Goal: Find specific page/section: Find specific page/section

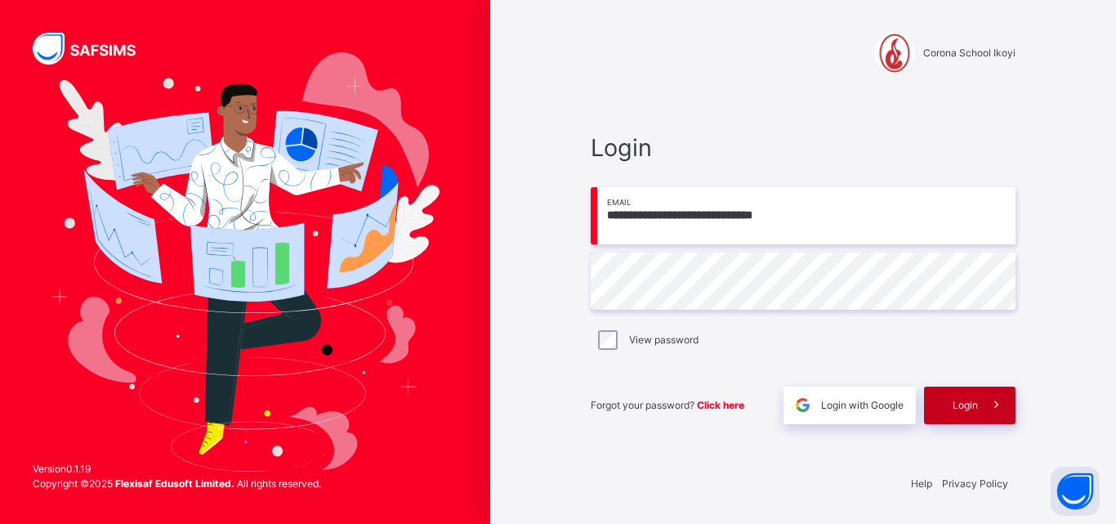
click at [984, 400] on span at bounding box center [997, 405] width 38 height 38
click at [973, 400] on span "Login" at bounding box center [964, 405] width 25 height 15
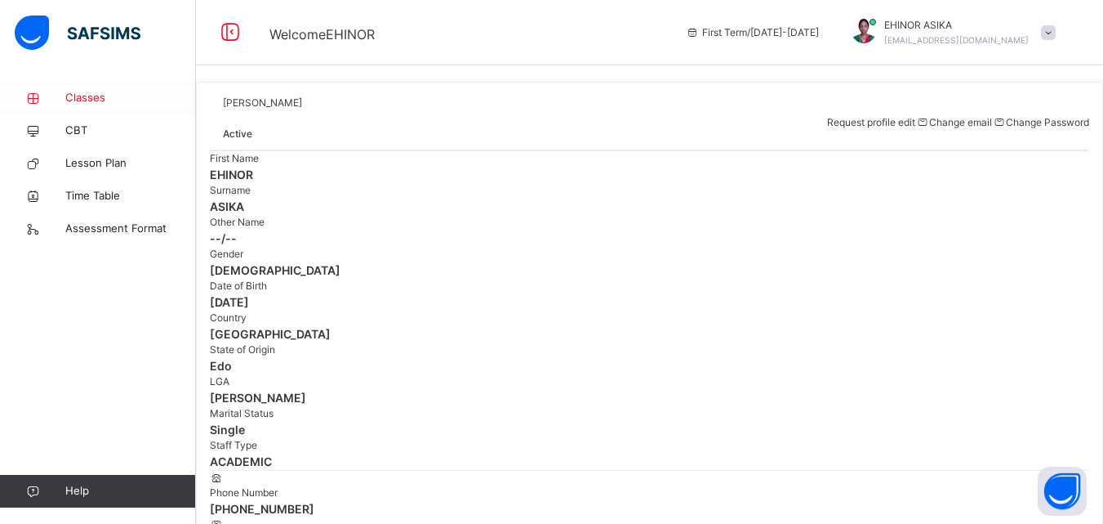
click at [136, 87] on link "Classes" at bounding box center [98, 98] width 196 height 33
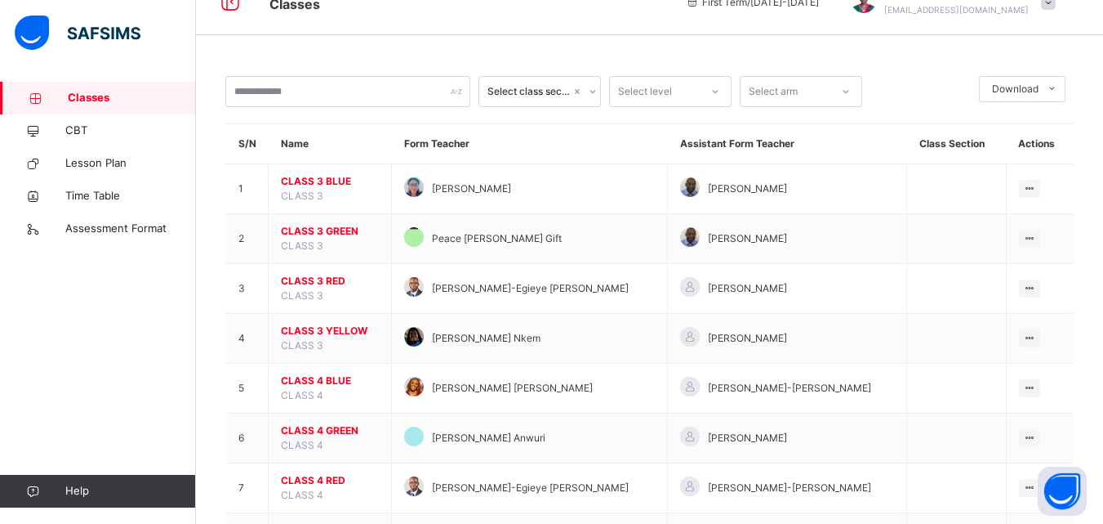
scroll to position [33, 0]
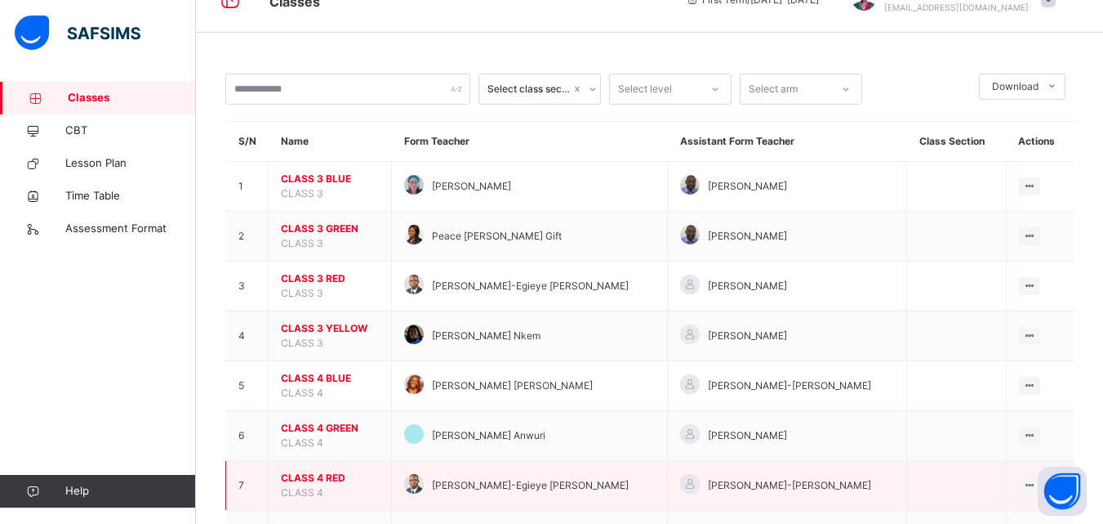
click at [332, 474] on span "CLASS 4 RED" at bounding box center [330, 477] width 98 height 15
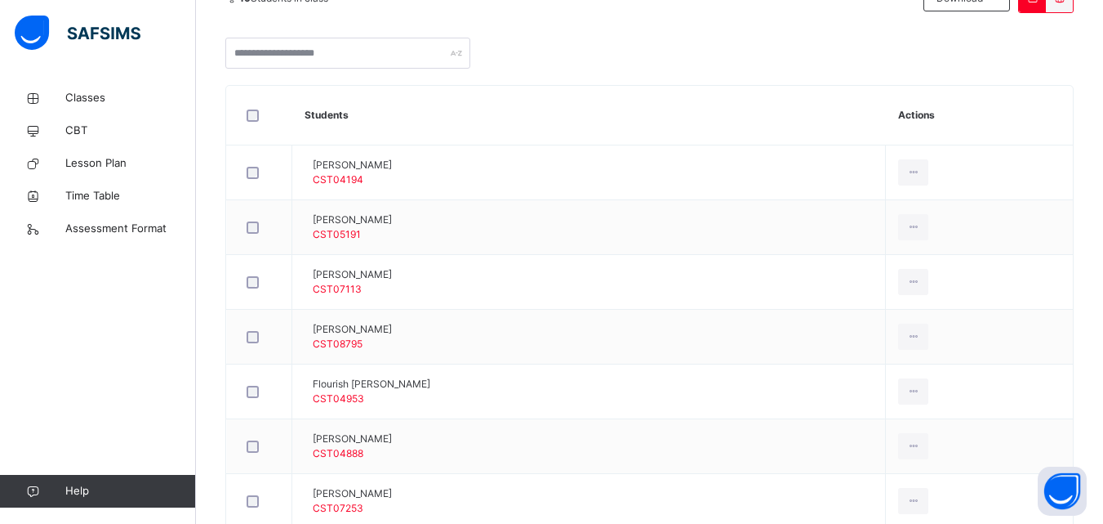
scroll to position [392, 0]
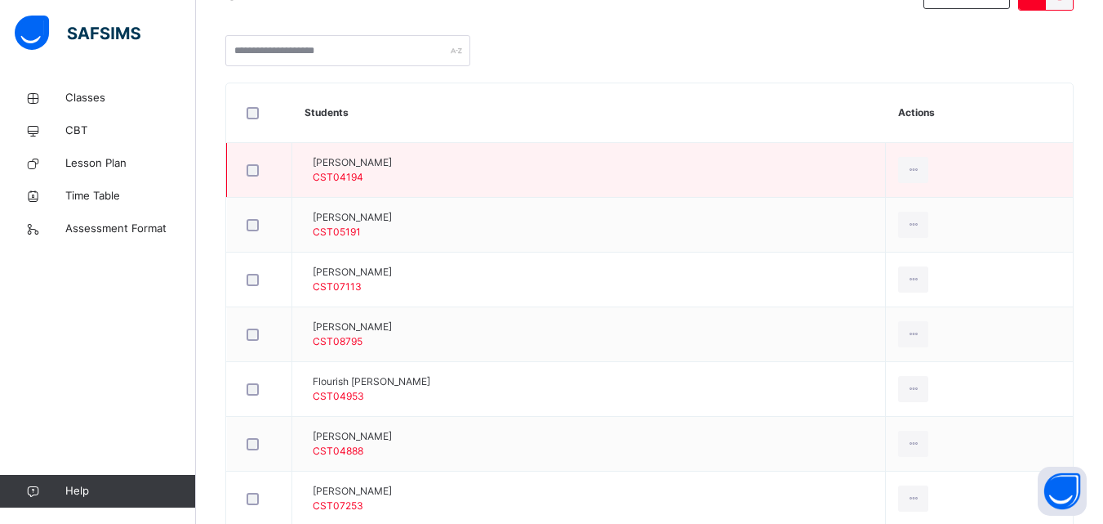
click at [392, 156] on span "[PERSON_NAME]" at bounding box center [352, 162] width 79 height 15
click at [344, 161] on span "[PERSON_NAME]" at bounding box center [352, 162] width 79 height 15
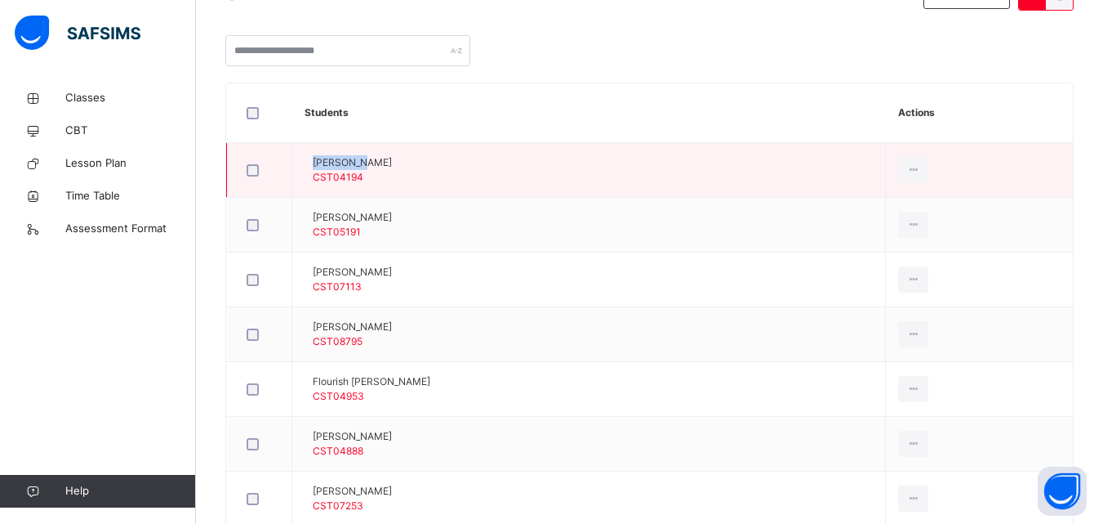
click at [344, 161] on span "[PERSON_NAME]" at bounding box center [352, 162] width 79 height 15
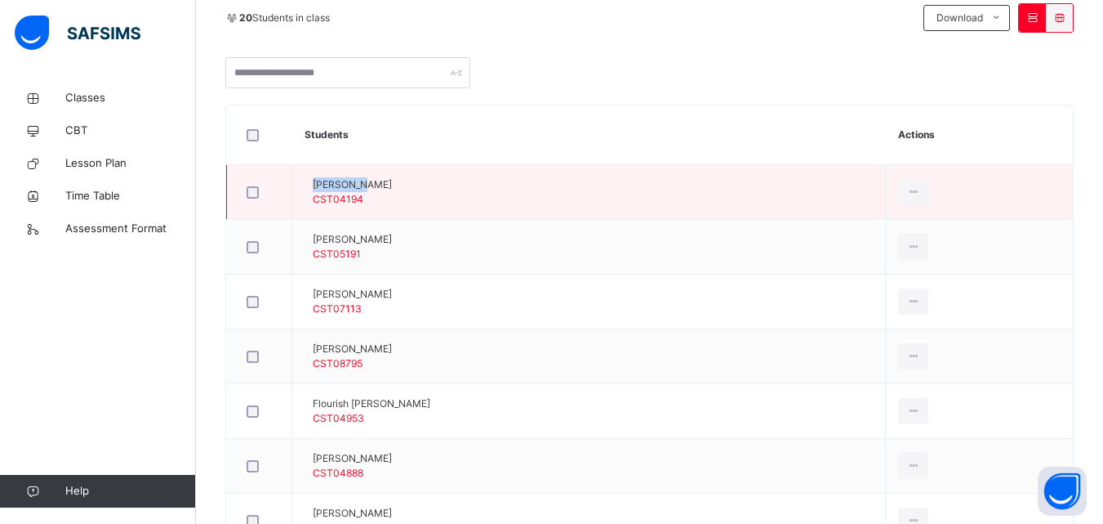
scroll to position [359, 0]
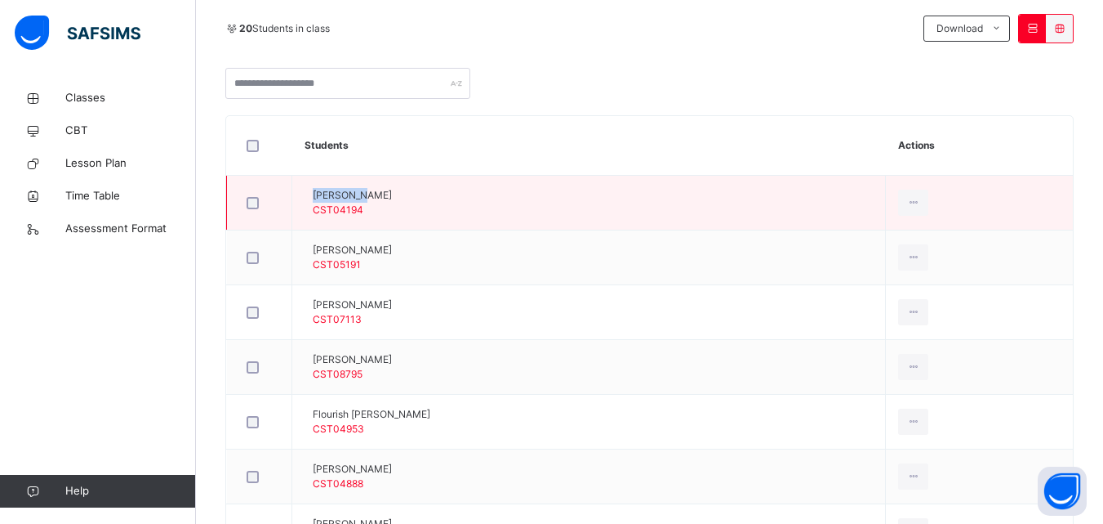
copy span "[PERSON_NAME]"
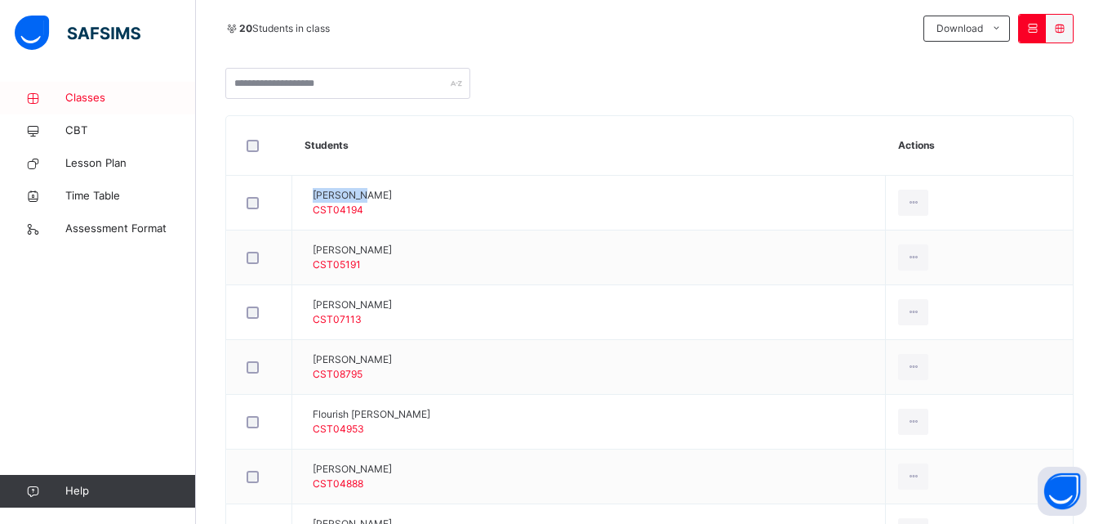
click at [117, 101] on span "Classes" at bounding box center [130, 98] width 131 height 16
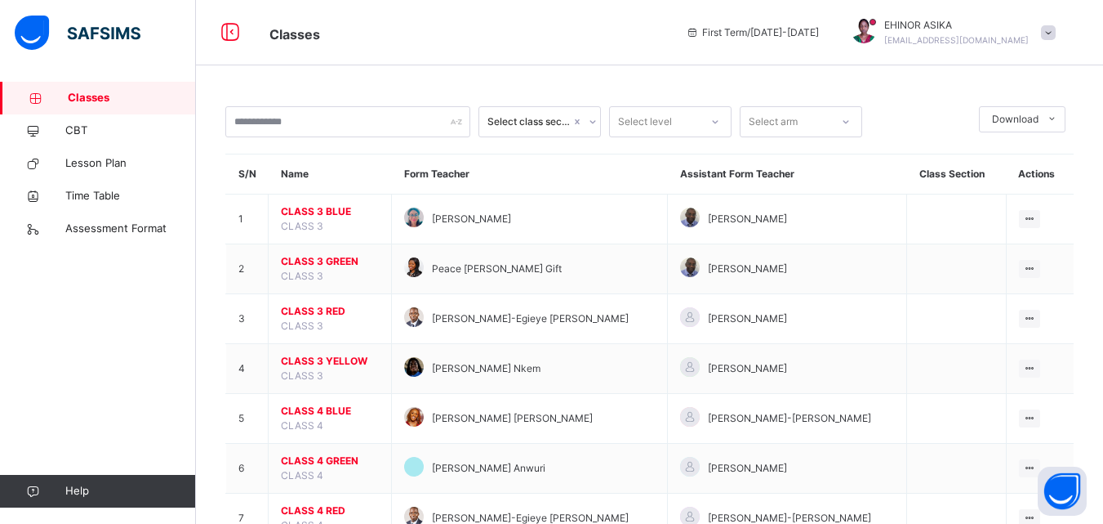
click at [149, 91] on span "Classes" at bounding box center [132, 98] width 128 height 16
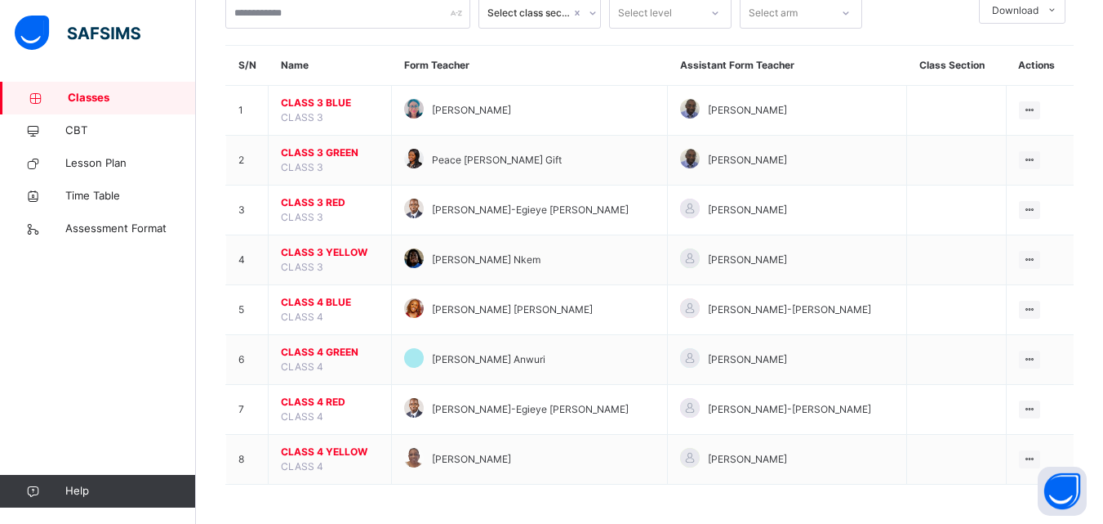
scroll to position [110, 0]
